Goal: Check status: Check status

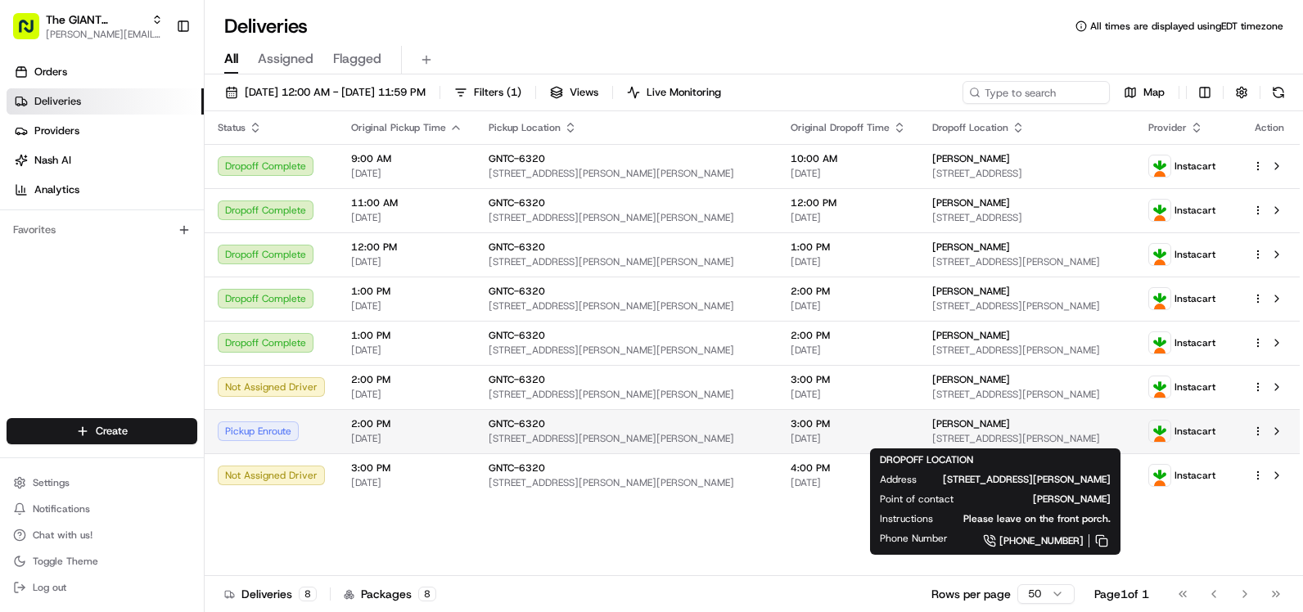
click at [937, 427] on span "[PERSON_NAME]" at bounding box center [972, 424] width 78 height 13
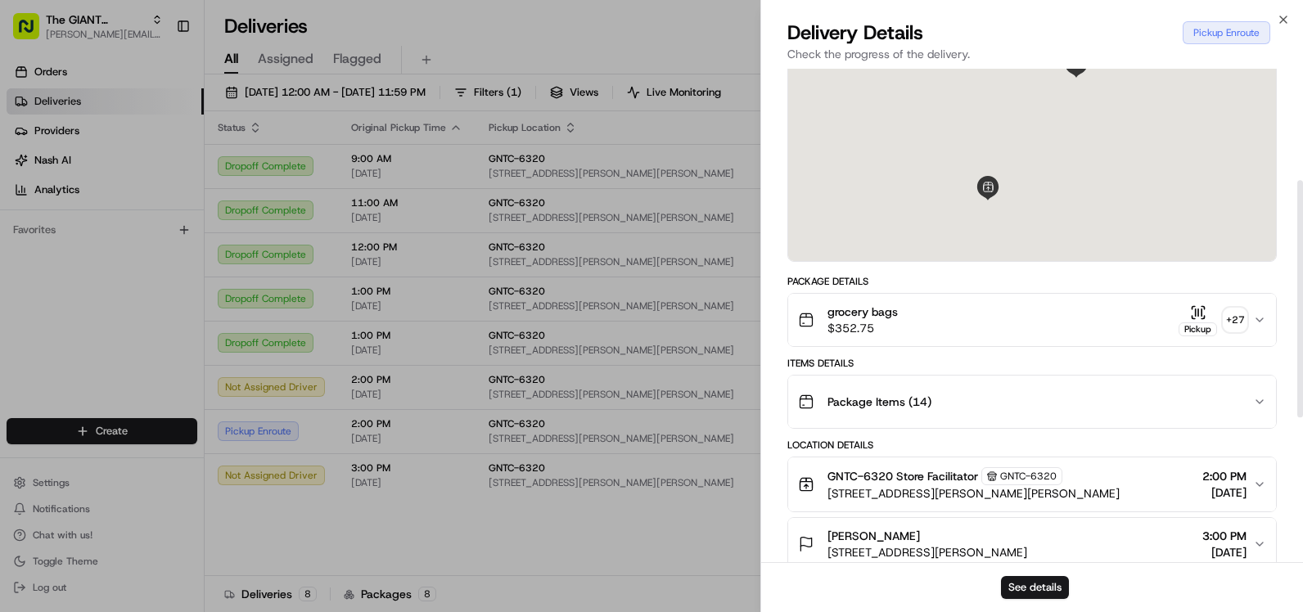
scroll to position [246, 0]
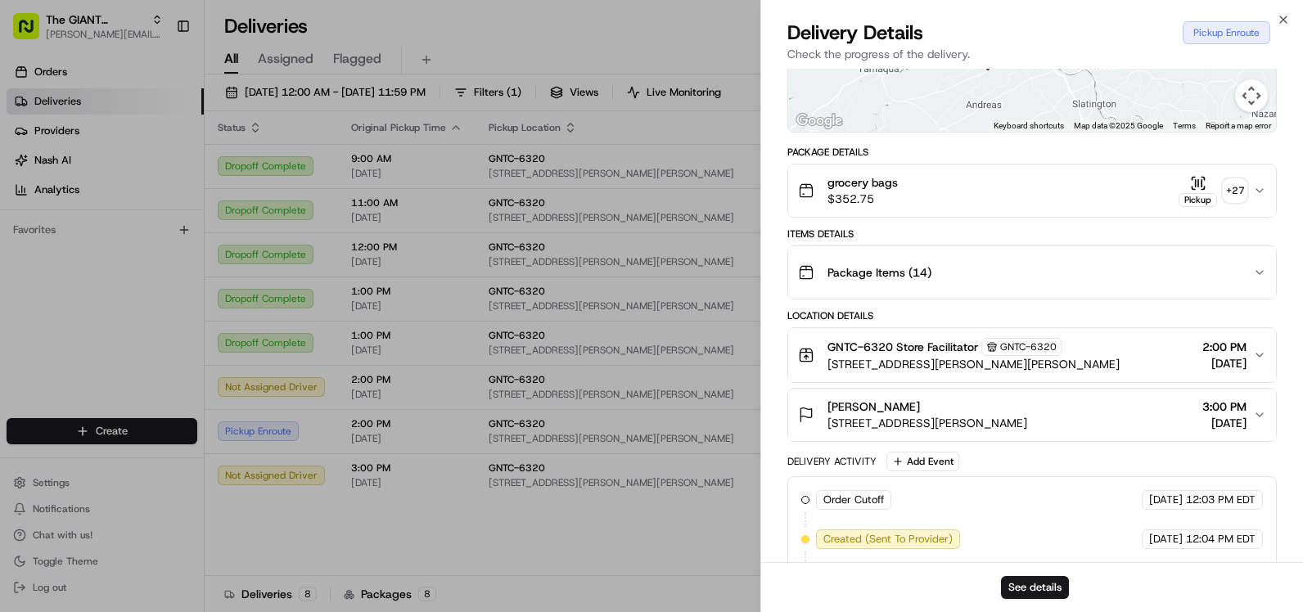
click at [950, 285] on div "Package Items ( 14 )" at bounding box center [1025, 272] width 455 height 33
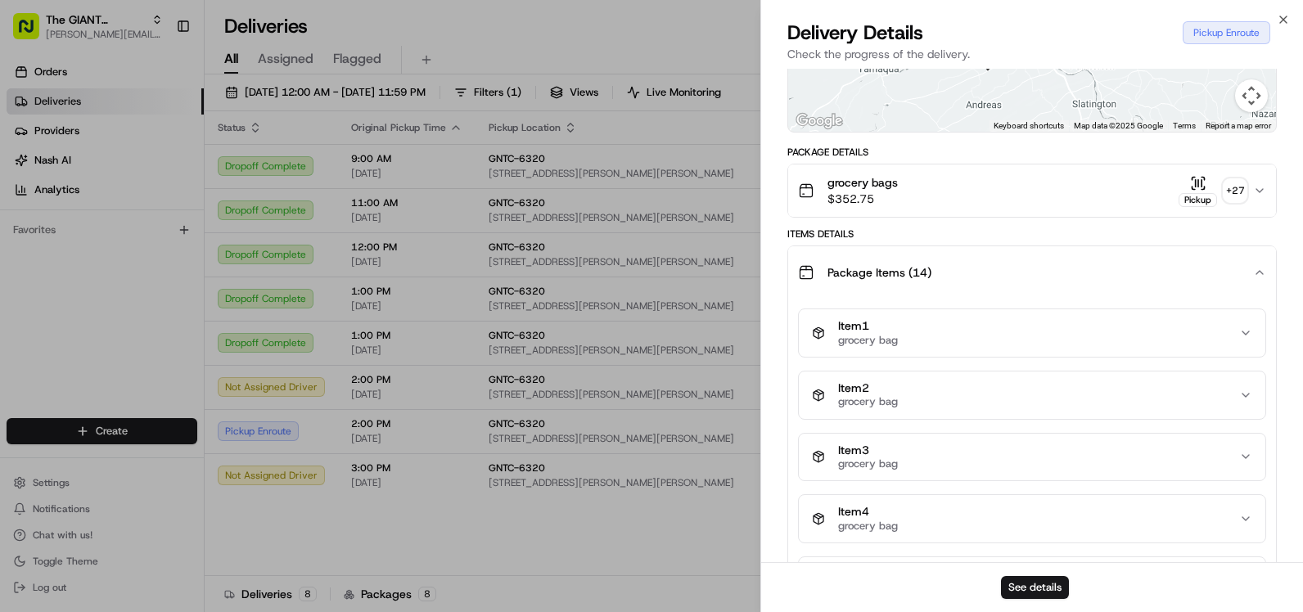
click at [914, 276] on span "Package Items ( 14 )" at bounding box center [880, 272] width 104 height 16
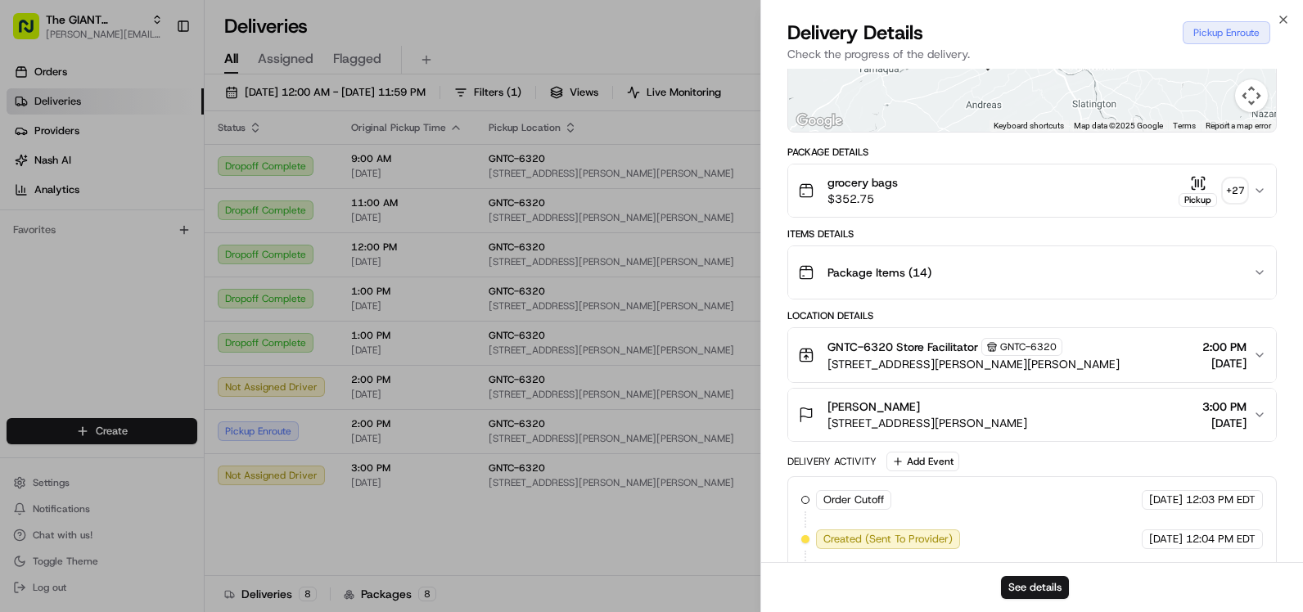
click at [916, 210] on button "grocery bags $352.75 Pickup + 27" at bounding box center [1032, 191] width 488 height 52
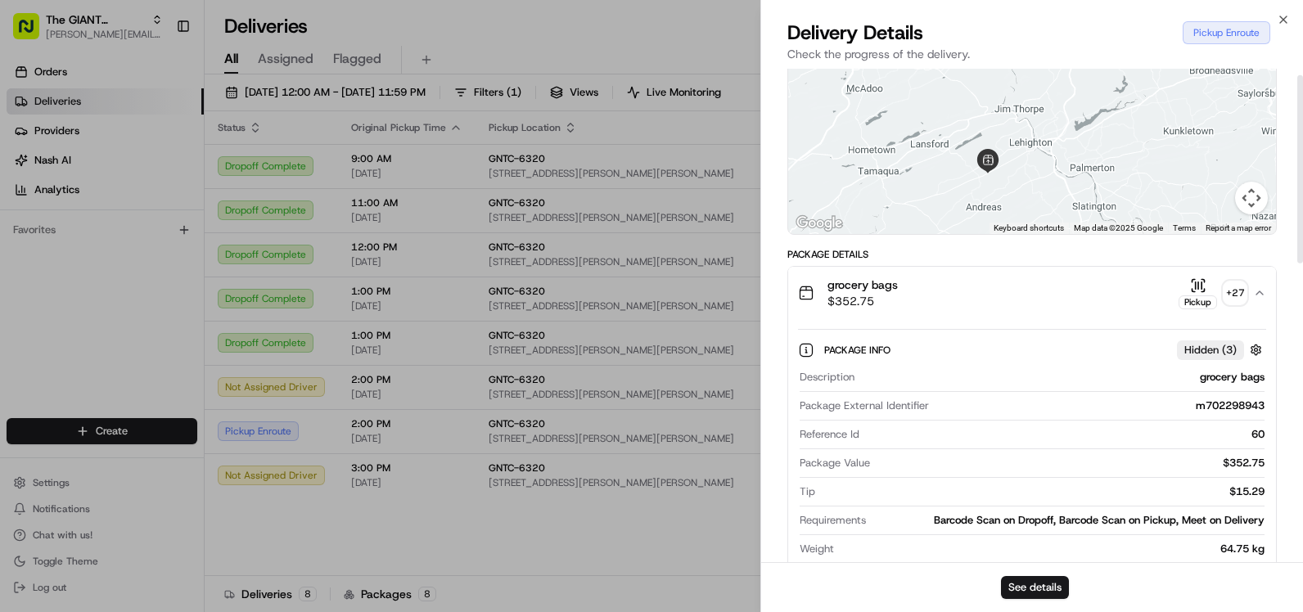
scroll to position [0, 0]
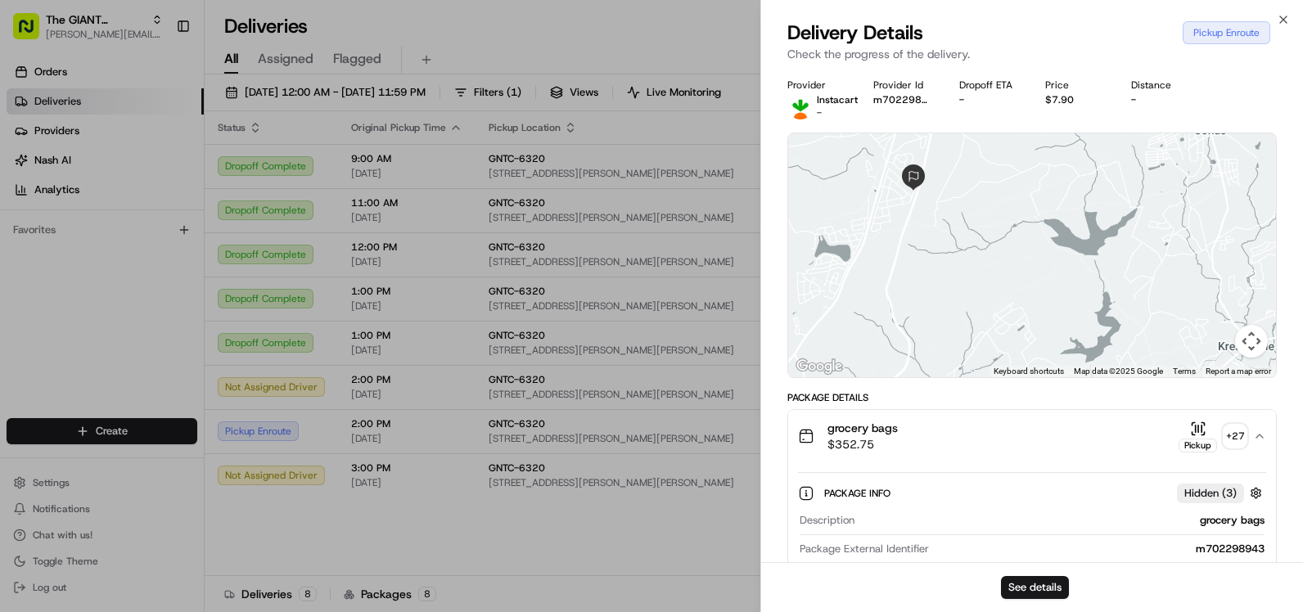
drag, startPoint x: 901, startPoint y: 233, endPoint x: 970, endPoint y: 237, distance: 68.9
click at [970, 237] on div at bounding box center [1032, 255] width 488 height 244
click at [1293, 20] on div "Delivery Details Pickup Enroute Check the progress of the delivery." at bounding box center [1032, 44] width 542 height 49
click at [1285, 17] on icon "button" at bounding box center [1283, 19] width 13 height 13
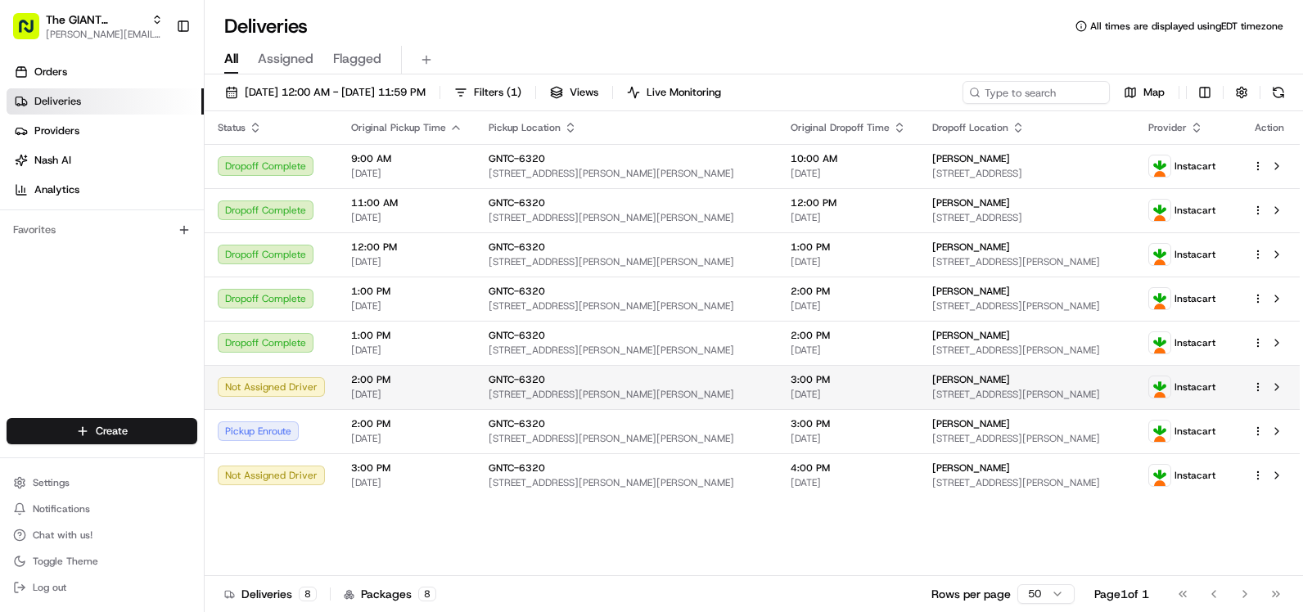
click at [651, 381] on div "GNTC-6320" at bounding box center [627, 379] width 276 height 13
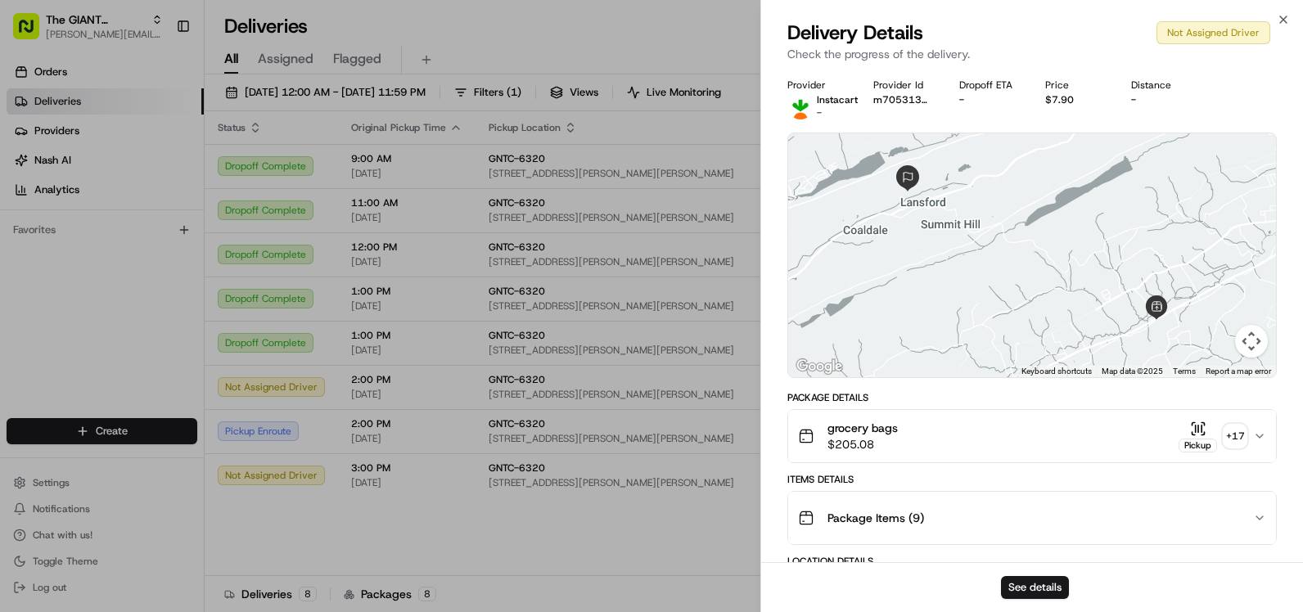
click at [973, 427] on div "grocery bags $205.08 Pickup + 17" at bounding box center [1025, 436] width 455 height 33
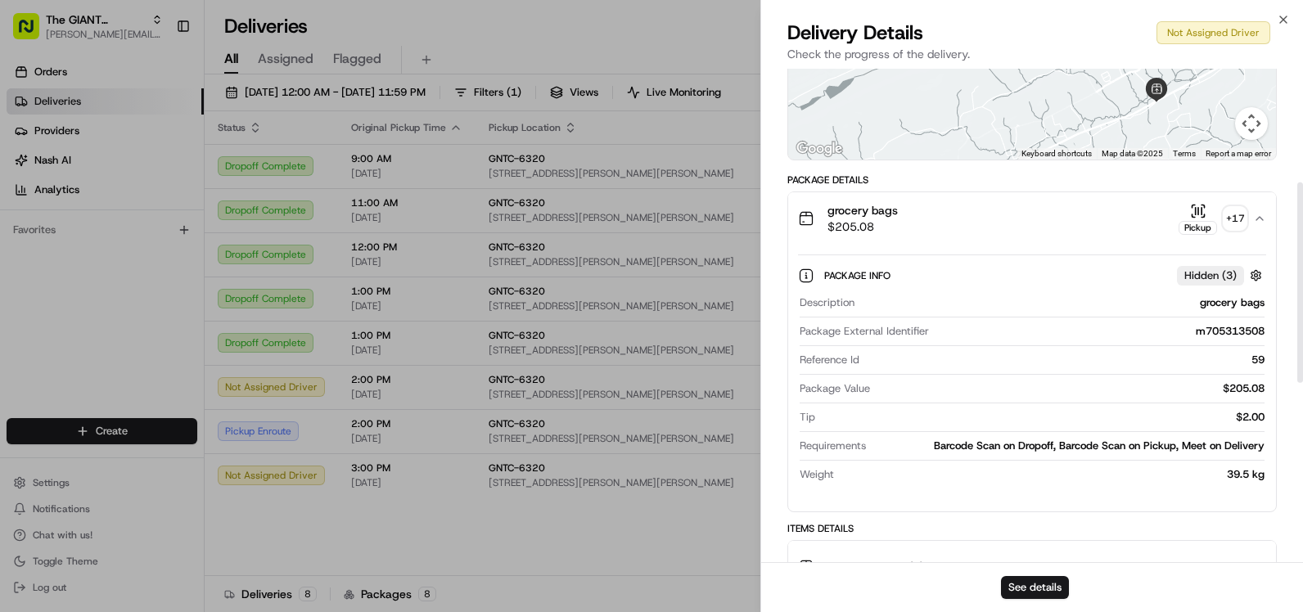
scroll to position [327, 0]
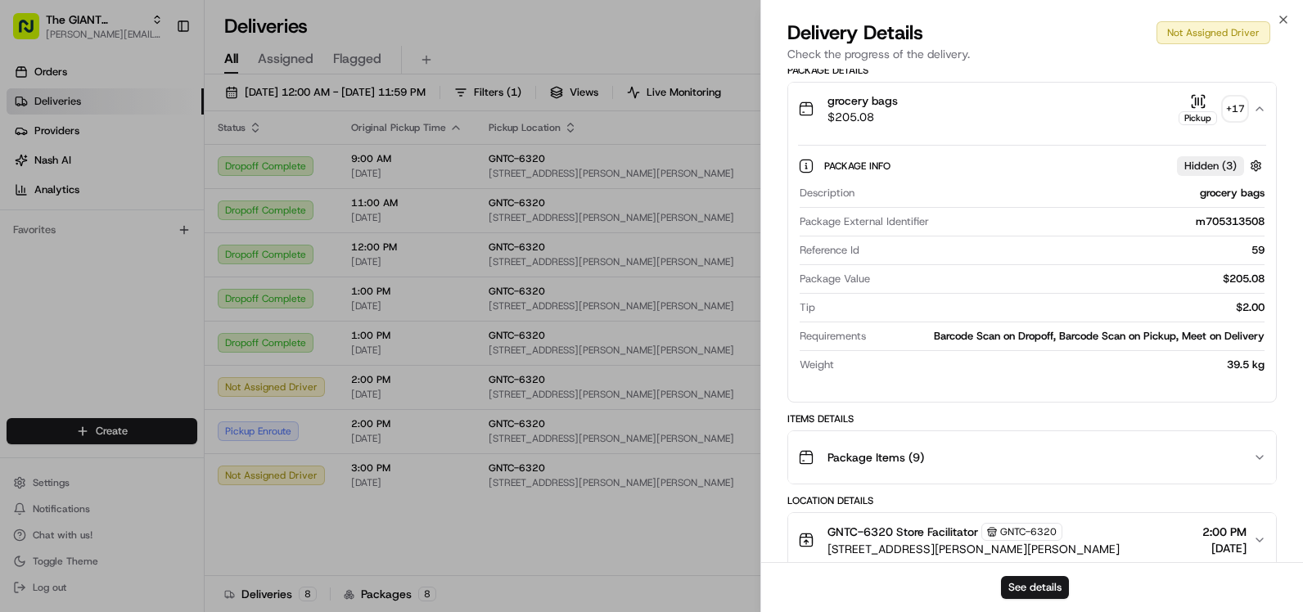
click at [991, 95] on div "grocery bags $205.08 Pickup + 17" at bounding box center [1025, 109] width 455 height 33
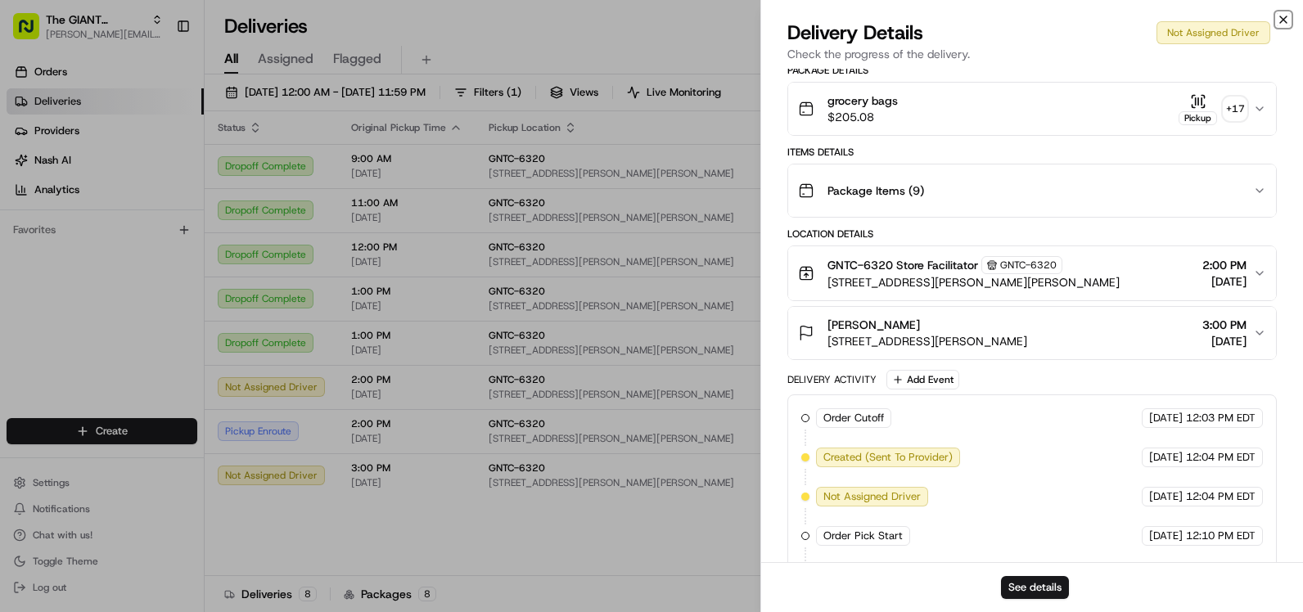
click at [1280, 16] on icon "button" at bounding box center [1283, 19] width 13 height 13
